Goal: Transaction & Acquisition: Purchase product/service

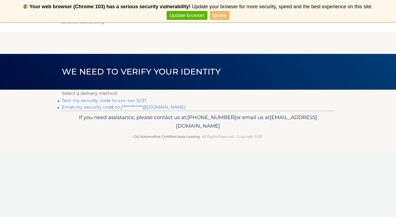
click at [137, 99] on link "Text my security code to xxx-xxx-5237" at bounding box center [104, 100] width 85 height 5
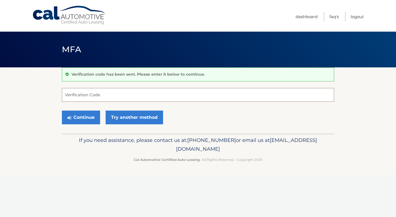
click at [126, 97] on input "Verification Code" at bounding box center [198, 95] width 272 height 14
type input "736440"
click at [86, 116] on button "Continue" at bounding box center [81, 117] width 38 height 14
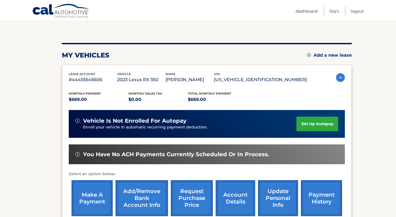
scroll to position [51, 0]
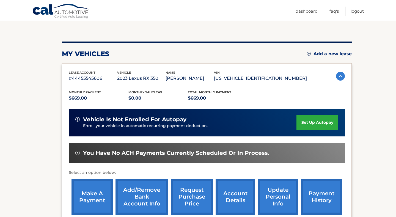
click at [92, 198] on link "make a payment" at bounding box center [91, 197] width 41 height 36
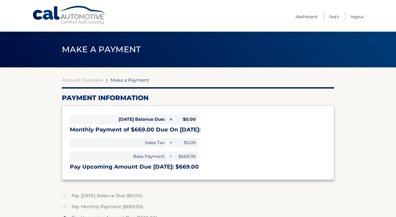
select select "OGM4ZWI2MTEtMjQ3ZC00ZGE0LWIzZDgtZDc4MzRjN2VhYjA0"
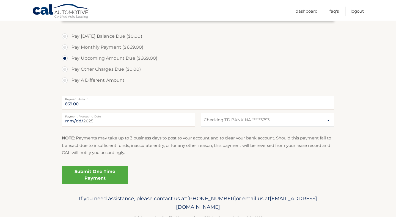
scroll to position [160, 0]
click at [91, 172] on link "Submit One Time Payment" at bounding box center [95, 174] width 66 height 18
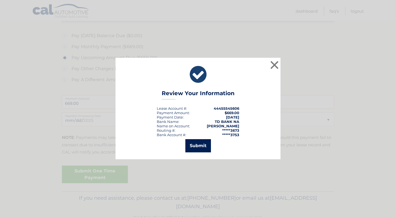
click at [199, 144] on button "Submit" at bounding box center [198, 145] width 26 height 13
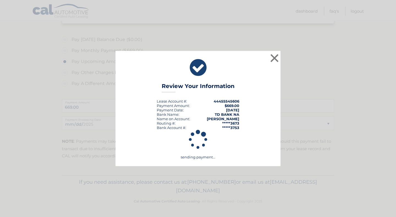
scroll to position [156, 0]
click at [199, 144] on icon at bounding box center [198, 139] width 146 height 79
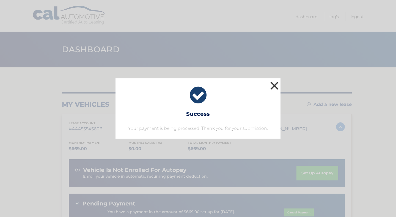
click at [274, 84] on button "×" at bounding box center [274, 85] width 11 height 11
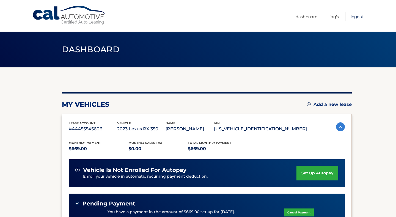
click at [356, 17] on link "Logout" at bounding box center [356, 16] width 13 height 9
